Goal: Manage account settings

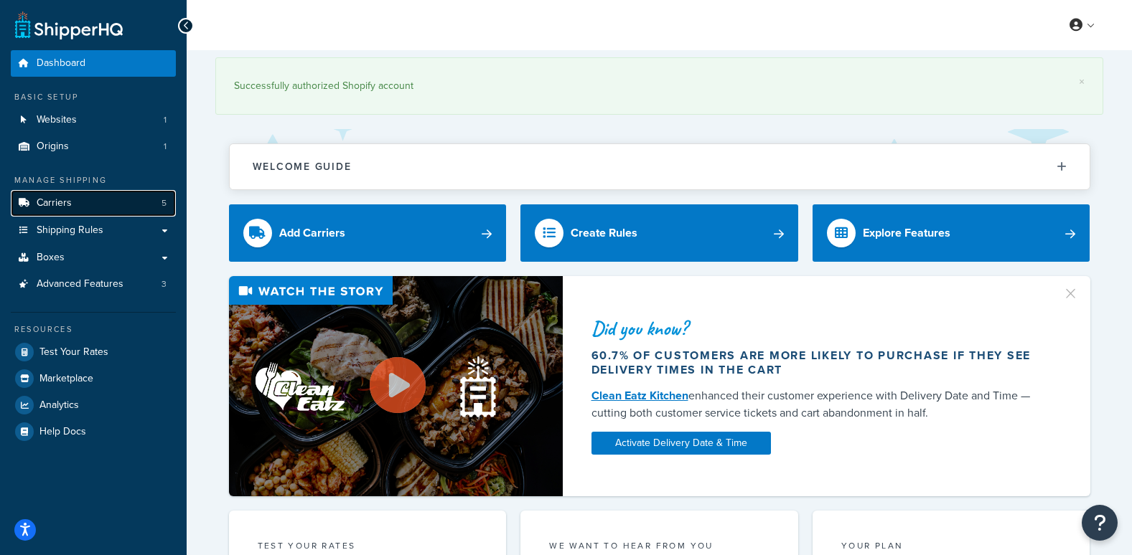
click at [118, 208] on link "Carriers 5" at bounding box center [93, 203] width 165 height 27
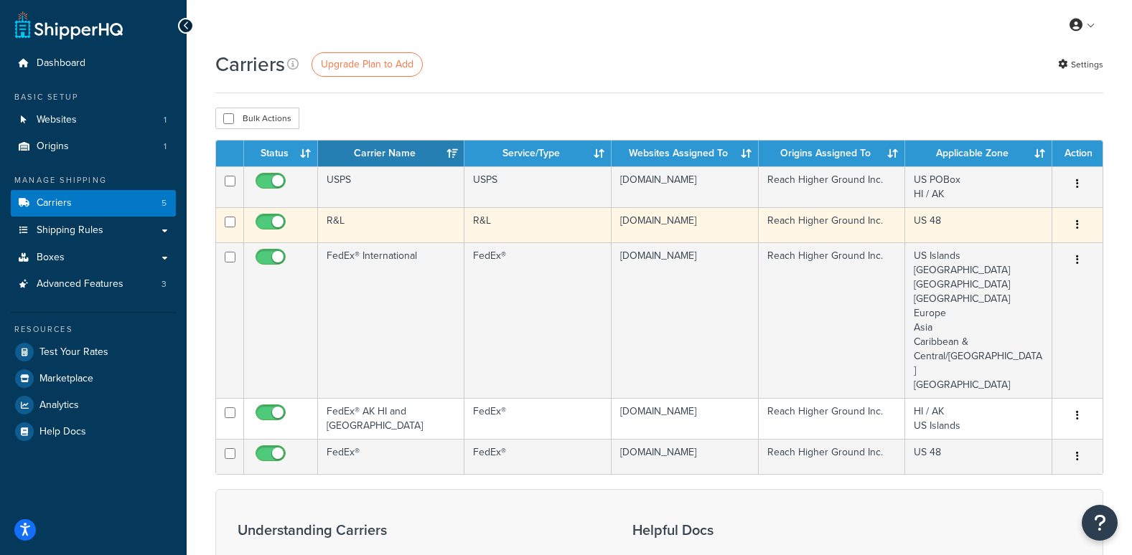
click at [1079, 225] on button "button" at bounding box center [1077, 225] width 20 height 23
click at [1017, 257] on link "Edit" at bounding box center [1018, 254] width 113 height 29
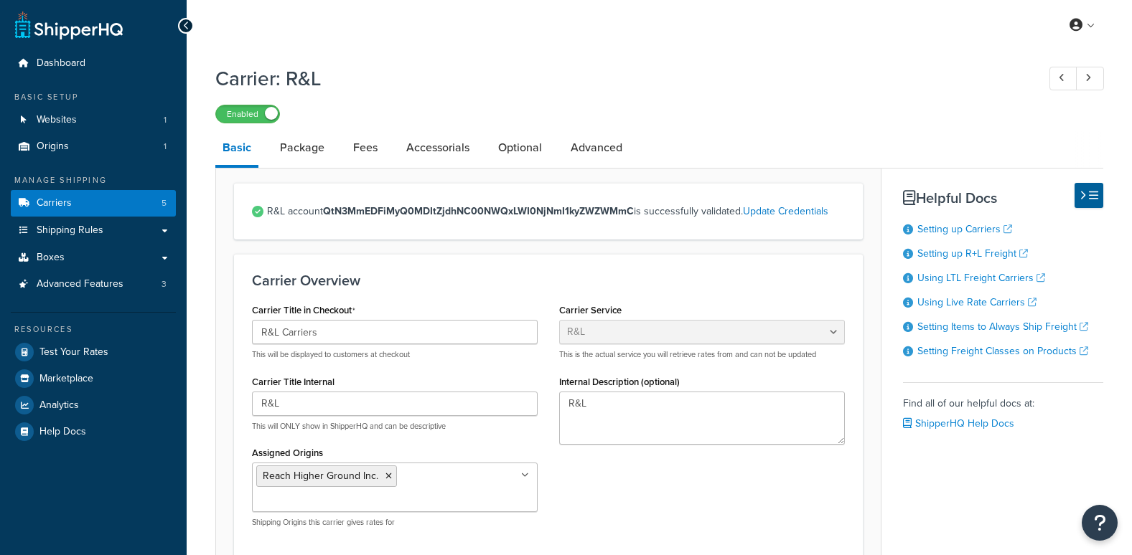
select select "rlFreight"
click at [353, 147] on link "Fees" at bounding box center [365, 148] width 39 height 34
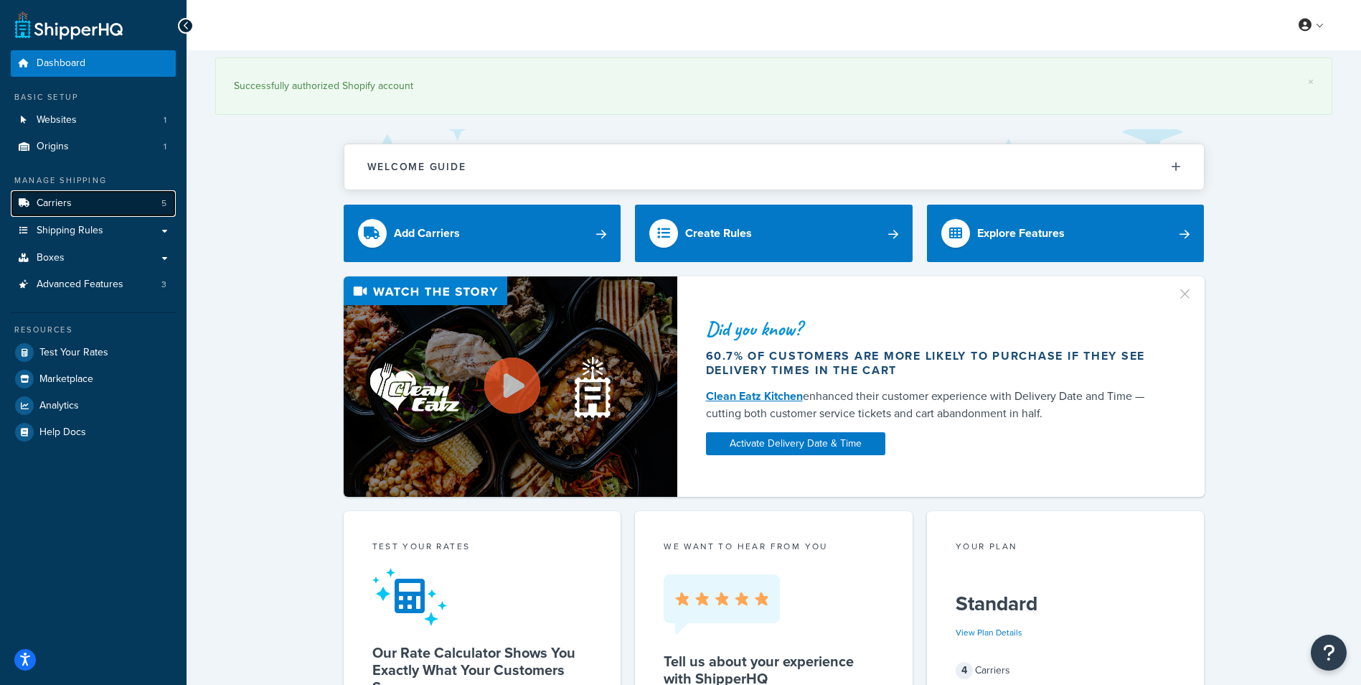
click at [105, 202] on link "Carriers 5" at bounding box center [93, 203] width 165 height 27
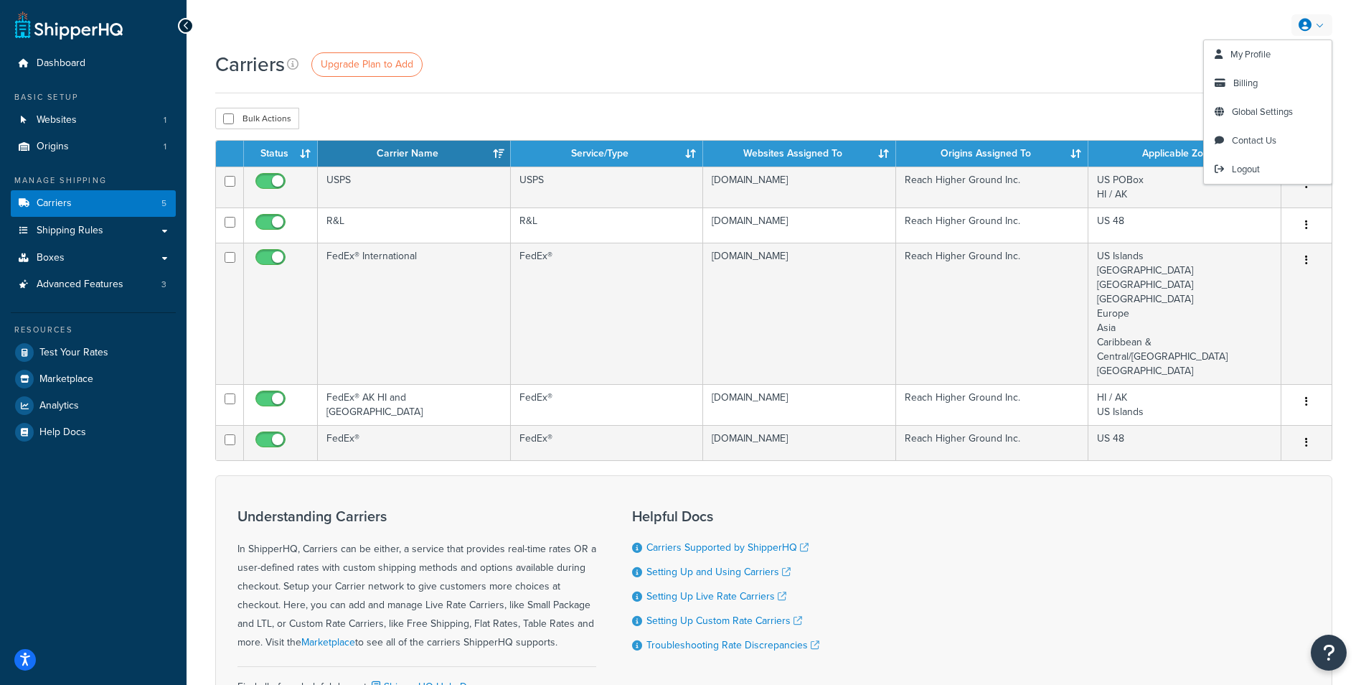
click at [1311, 14] on link at bounding box center [1312, 25] width 41 height 22
click at [1239, 51] on span "My Profile" at bounding box center [1251, 54] width 40 height 14
